Goal: Navigation & Orientation: Find specific page/section

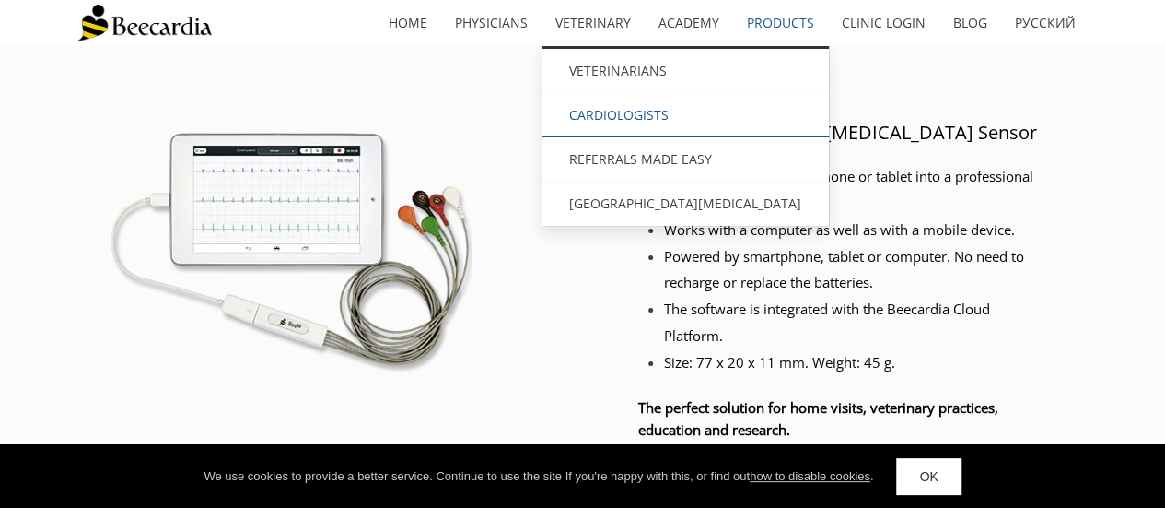
click at [617, 116] on link "Cardiologists" at bounding box center [685, 115] width 287 height 44
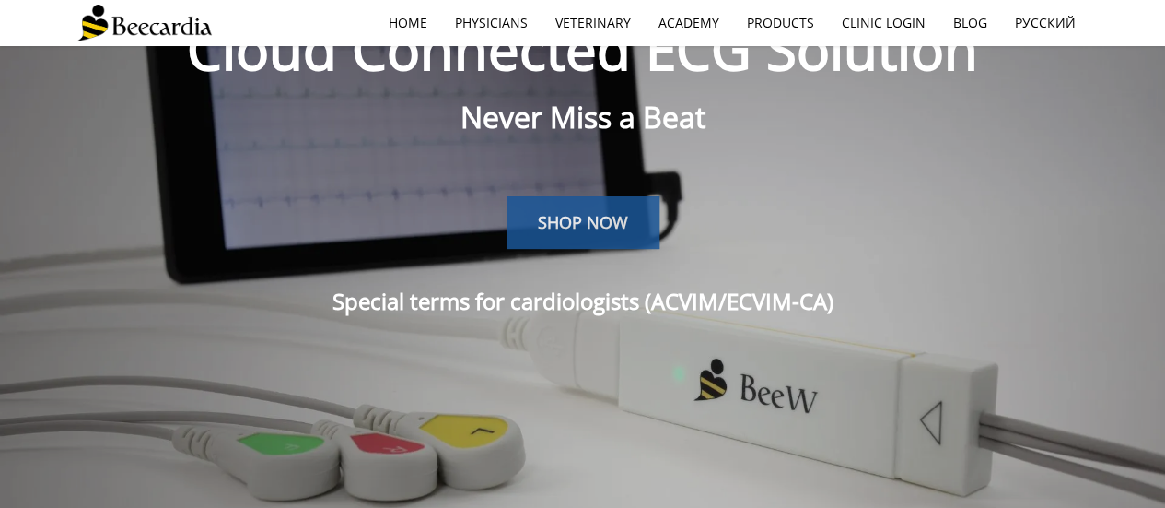
click at [593, 222] on span "SHOP NOW" at bounding box center [583, 222] width 90 height 22
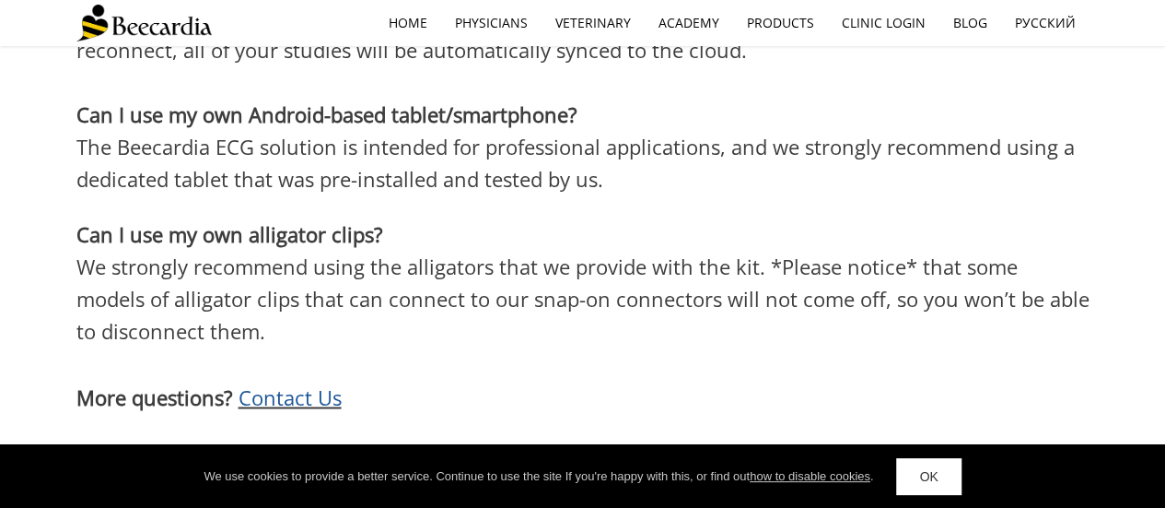
scroll to position [4981, 0]
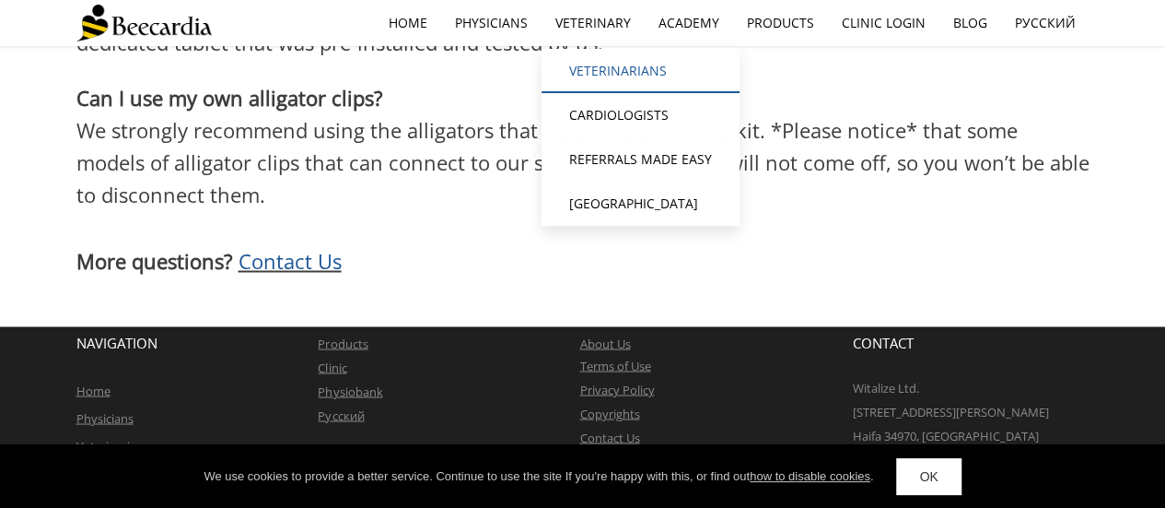
click at [613, 70] on link "Veterinarians" at bounding box center [641, 71] width 198 height 44
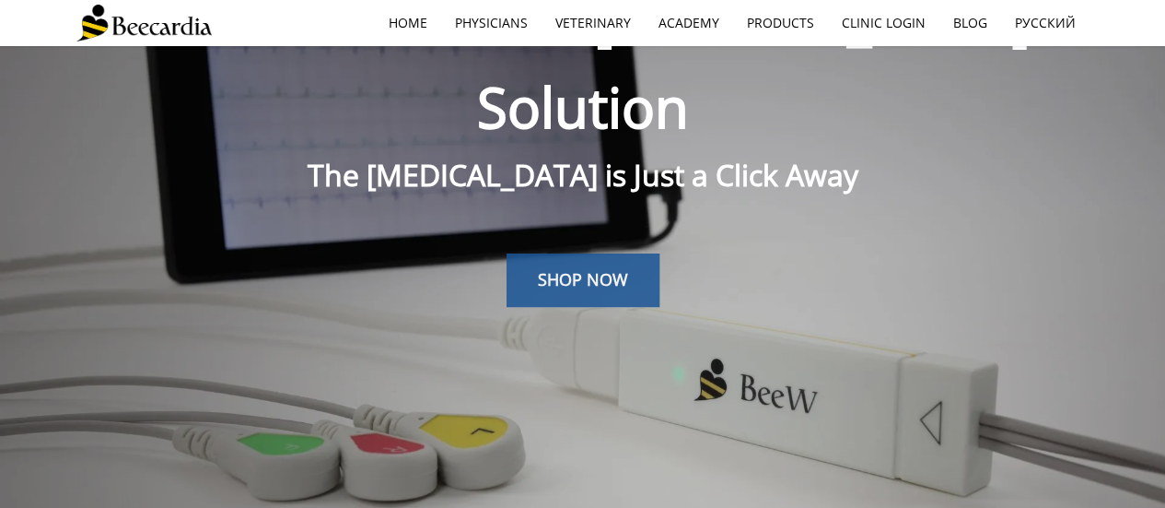
click at [549, 268] on span "SHOP NOW" at bounding box center [583, 279] width 90 height 22
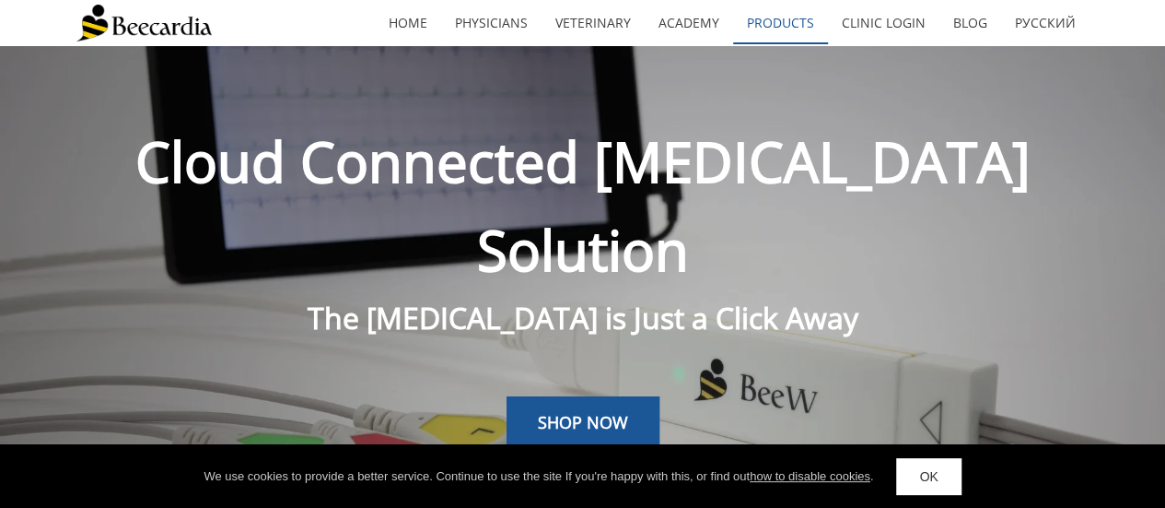
click at [772, 21] on link "Products" at bounding box center [780, 23] width 95 height 42
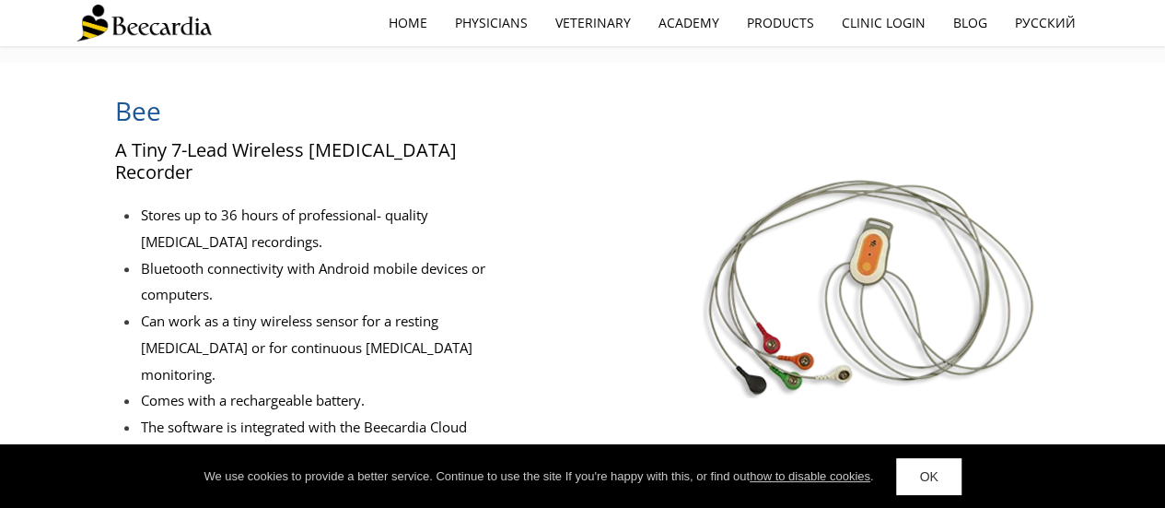
scroll to position [487, 0]
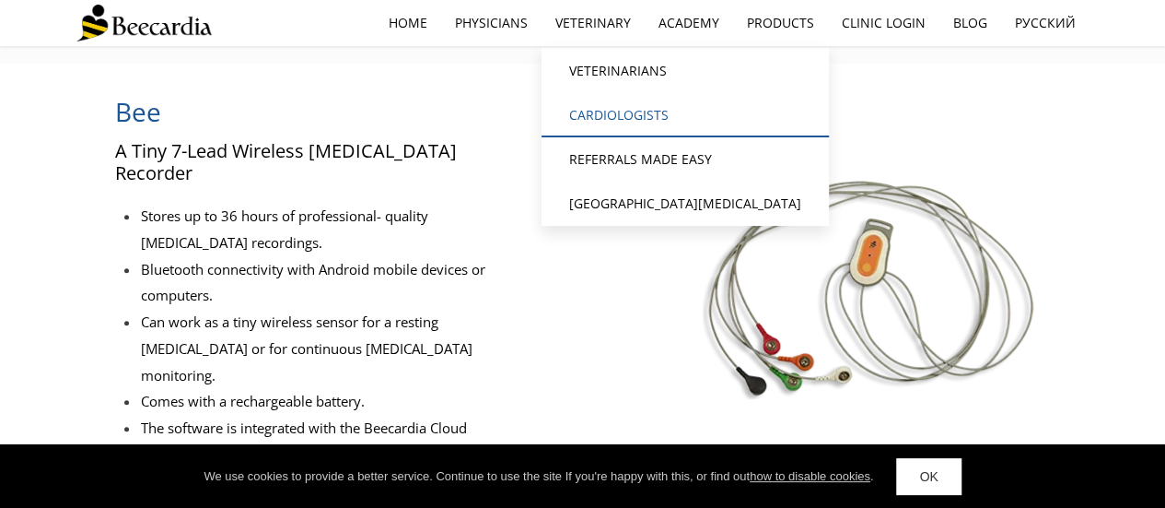
click at [599, 112] on link "Cardiologists" at bounding box center [685, 115] width 287 height 44
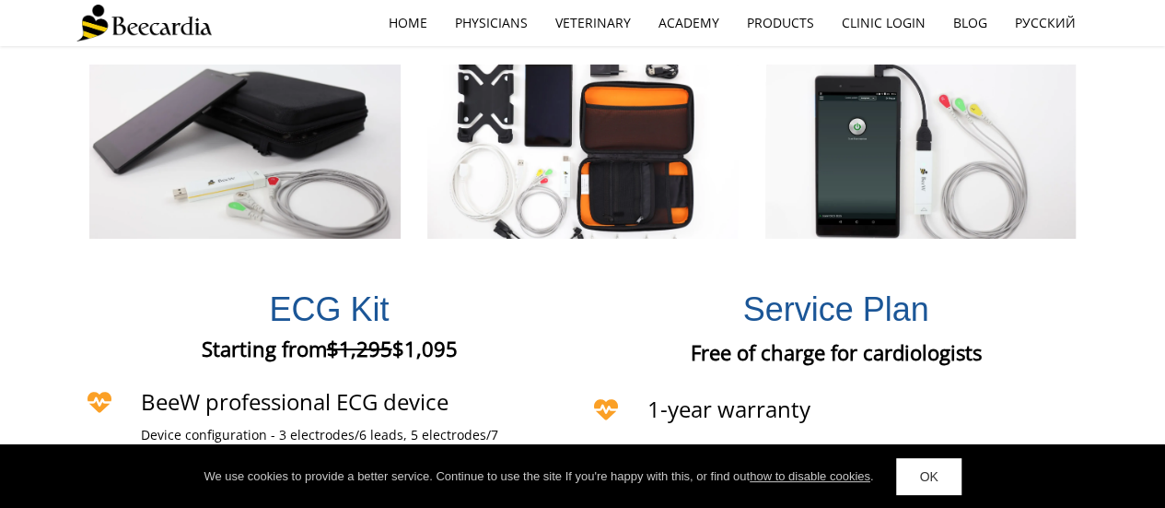
scroll to position [3537, 0]
